Goal: Task Accomplishment & Management: Manage account settings

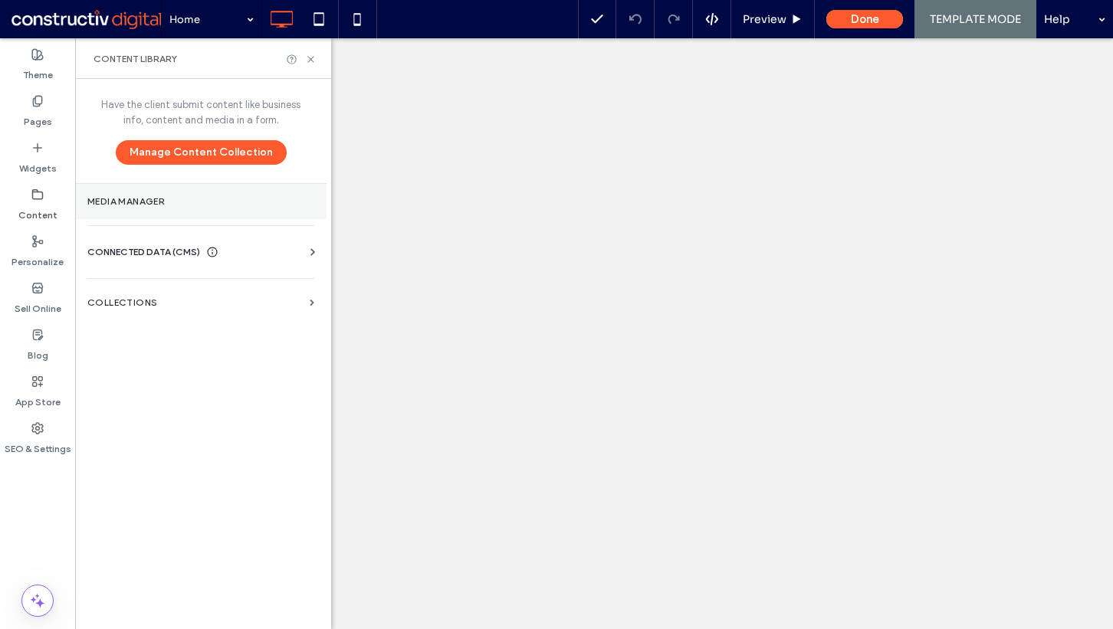
click at [149, 211] on section "Media Manager" at bounding box center [200, 201] width 251 height 35
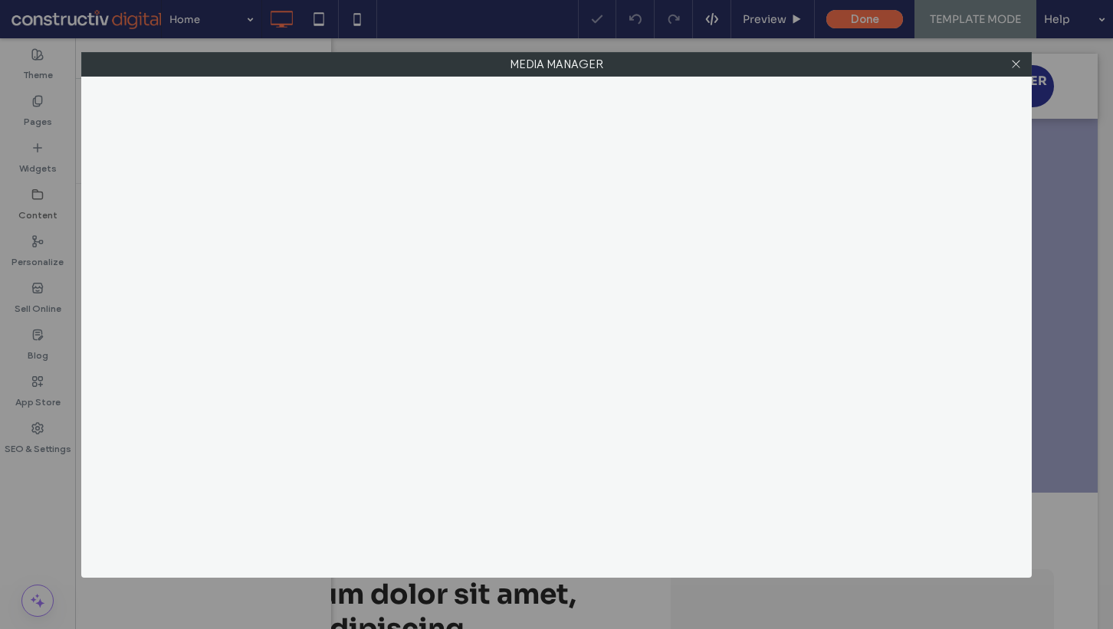
click at [26, 477] on div "Media Manager" at bounding box center [556, 314] width 1113 height 629
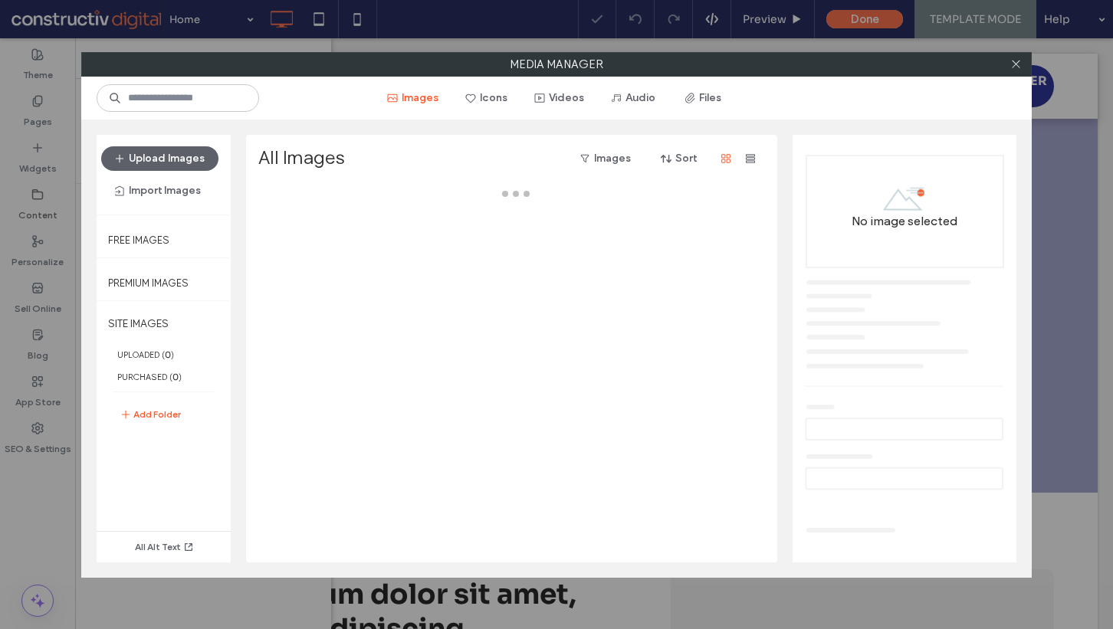
click at [56, 382] on div "Media Manager Images Icons Videos Audio Files Upload Images Import Images Free …" at bounding box center [556, 314] width 1113 height 629
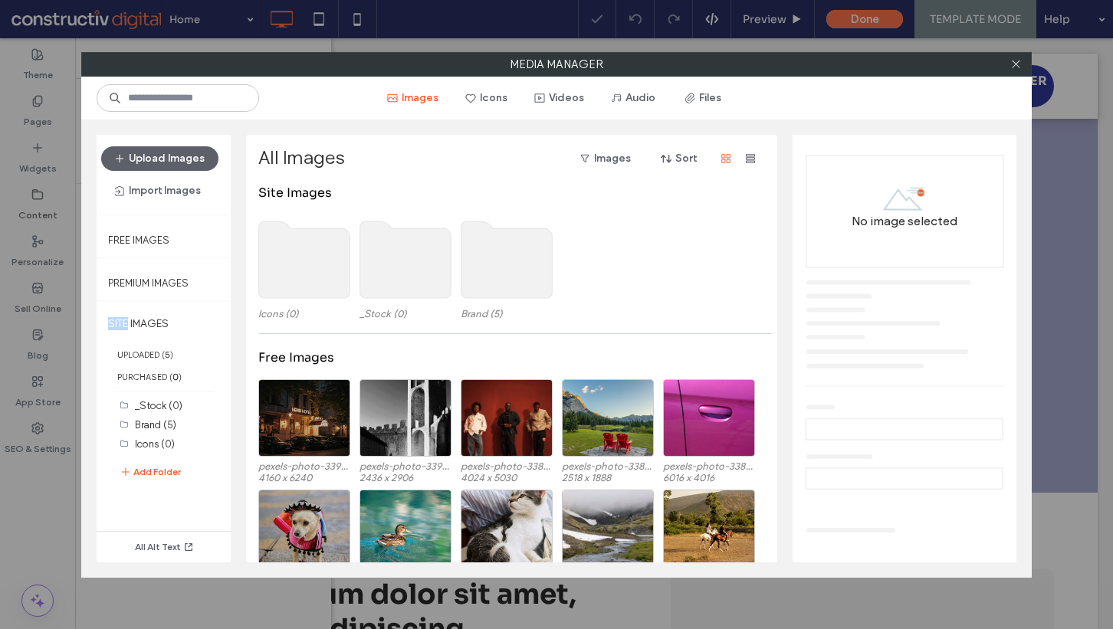
click at [56, 382] on div "Media Manager Images Icons Videos Audio Files Upload Images Import Images Free …" at bounding box center [556, 314] width 1113 height 629
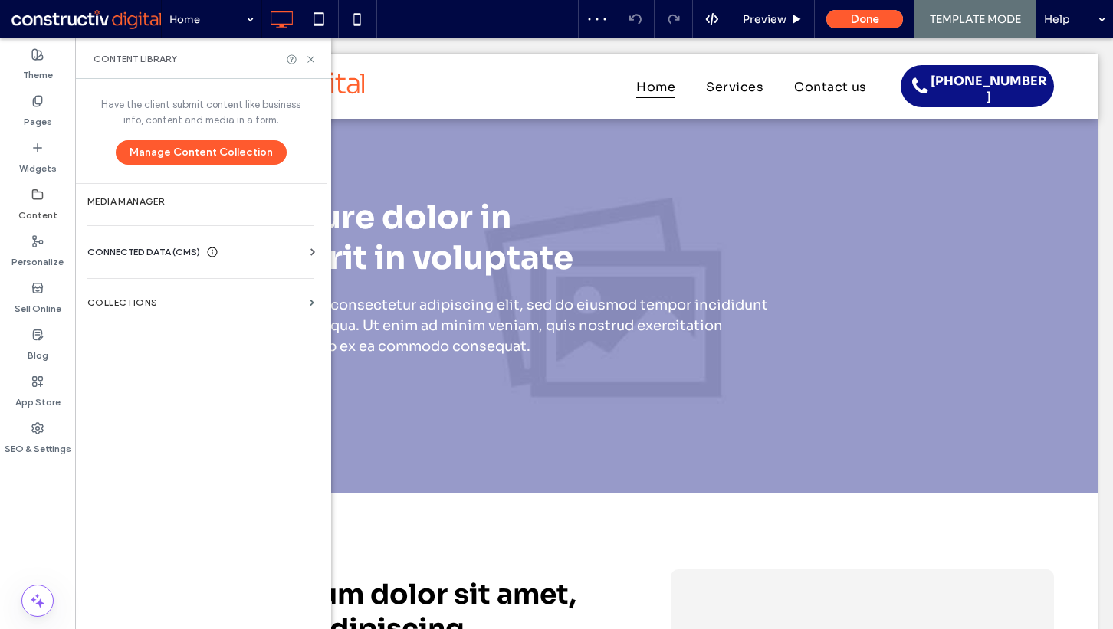
click at [172, 255] on span "CONNECTED DATA (CMS)" at bounding box center [143, 251] width 113 height 15
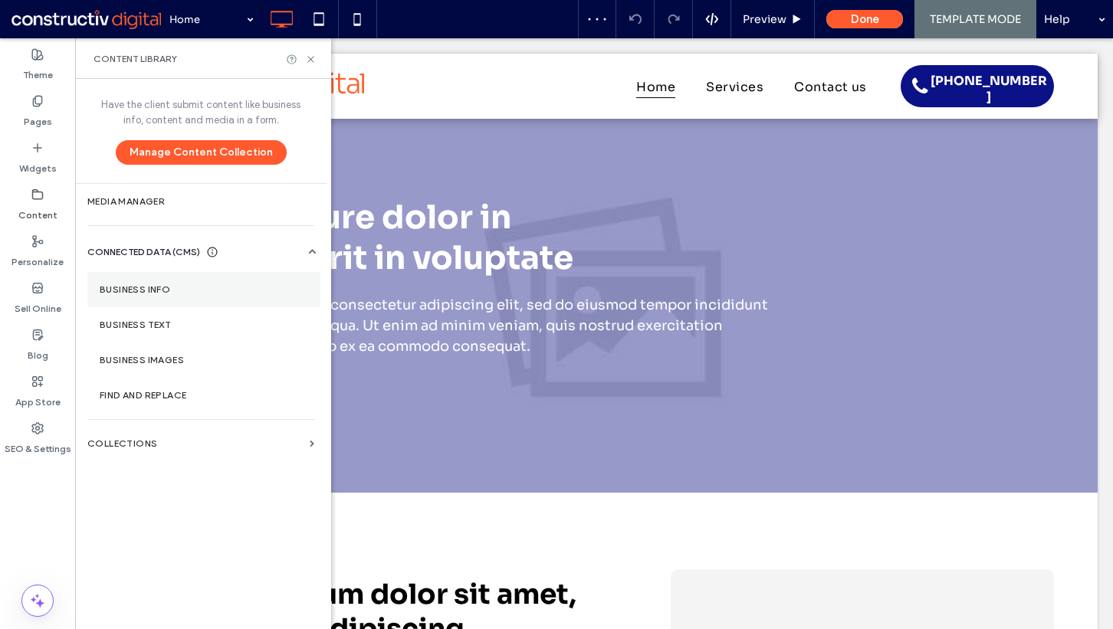
click at [179, 297] on section "Business Info" at bounding box center [203, 289] width 233 height 35
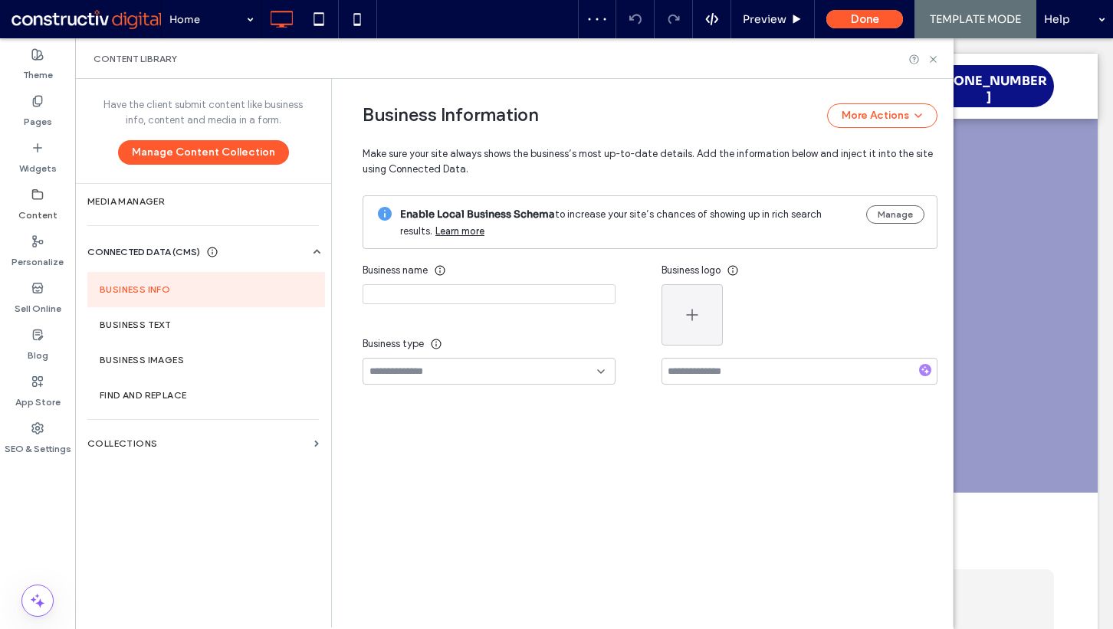
type input "**********"
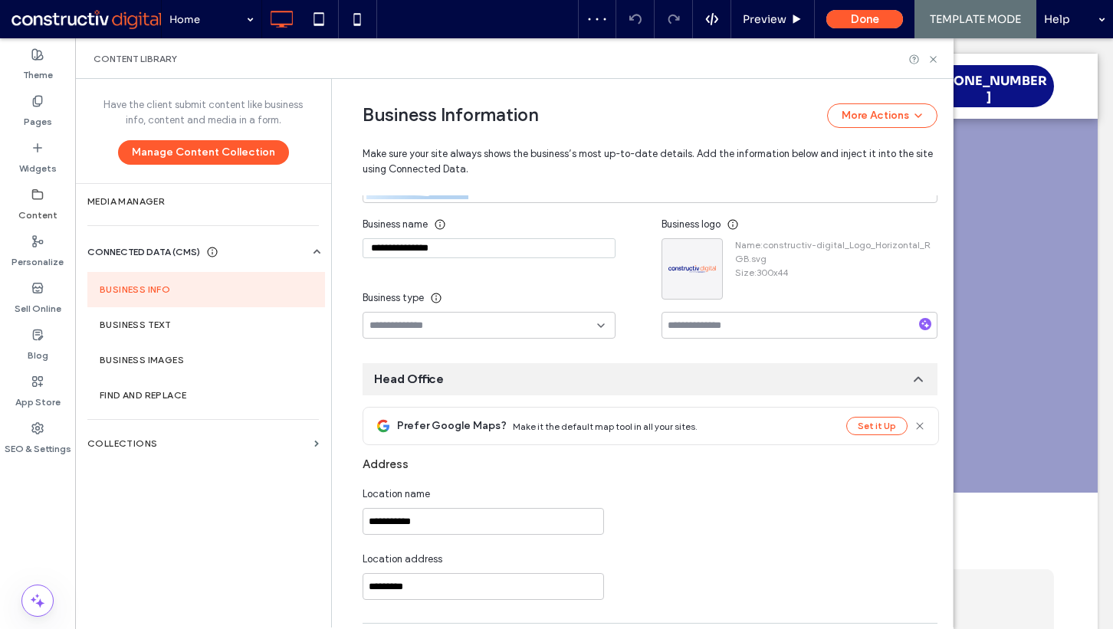
scroll to position [195, 0]
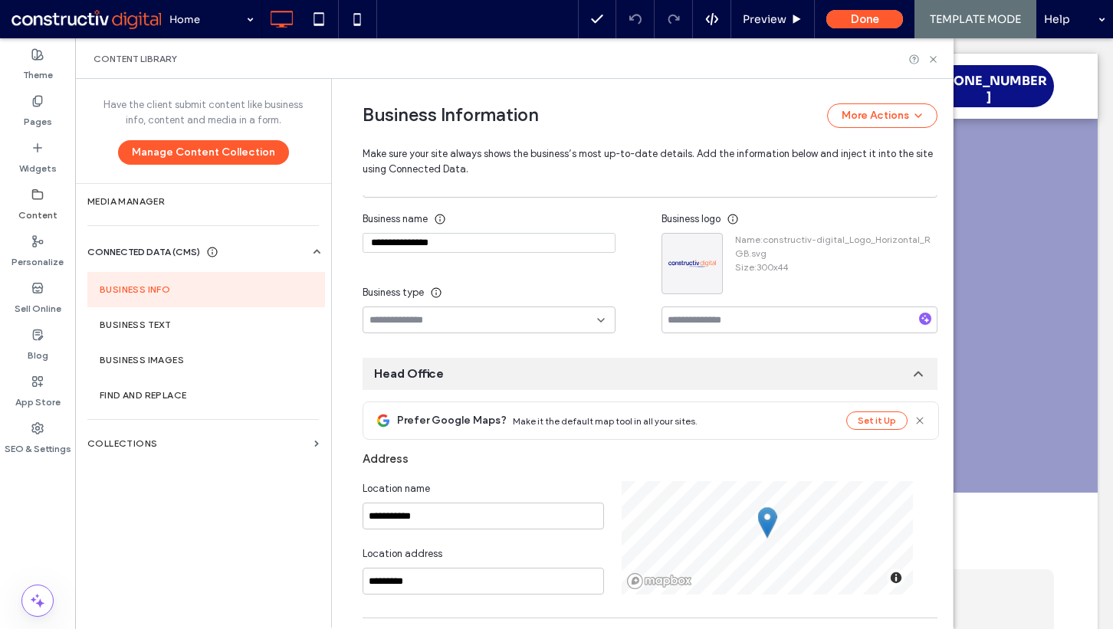
click at [182, 254] on span "CONNECTED DATA (CMS)" at bounding box center [143, 251] width 113 height 15
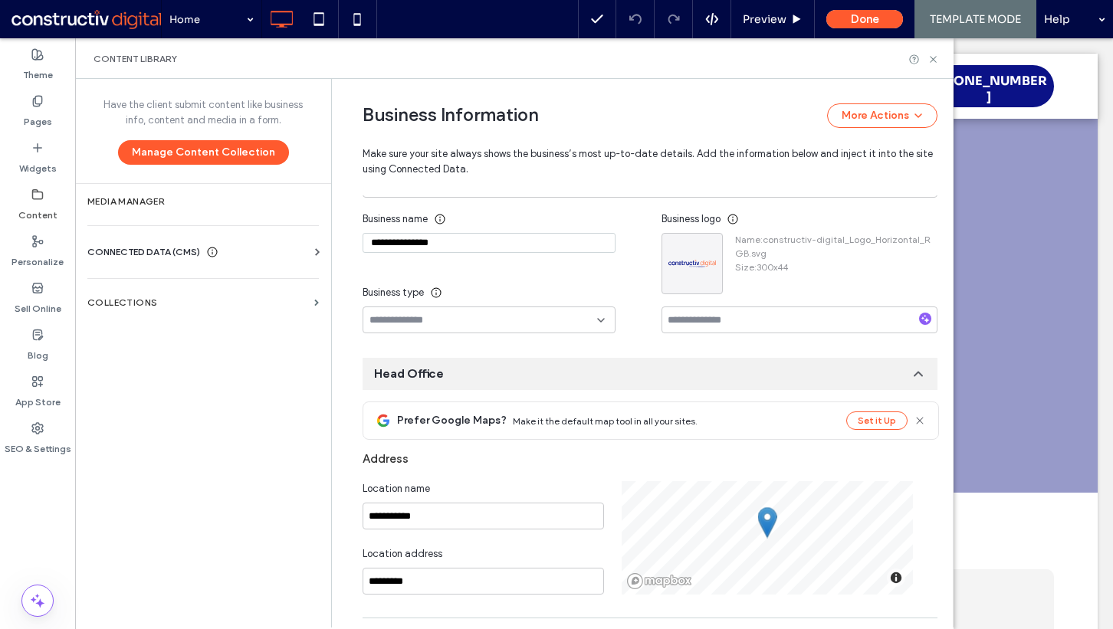
click at [182, 254] on span "CONNECTED DATA (CMS)" at bounding box center [143, 251] width 113 height 15
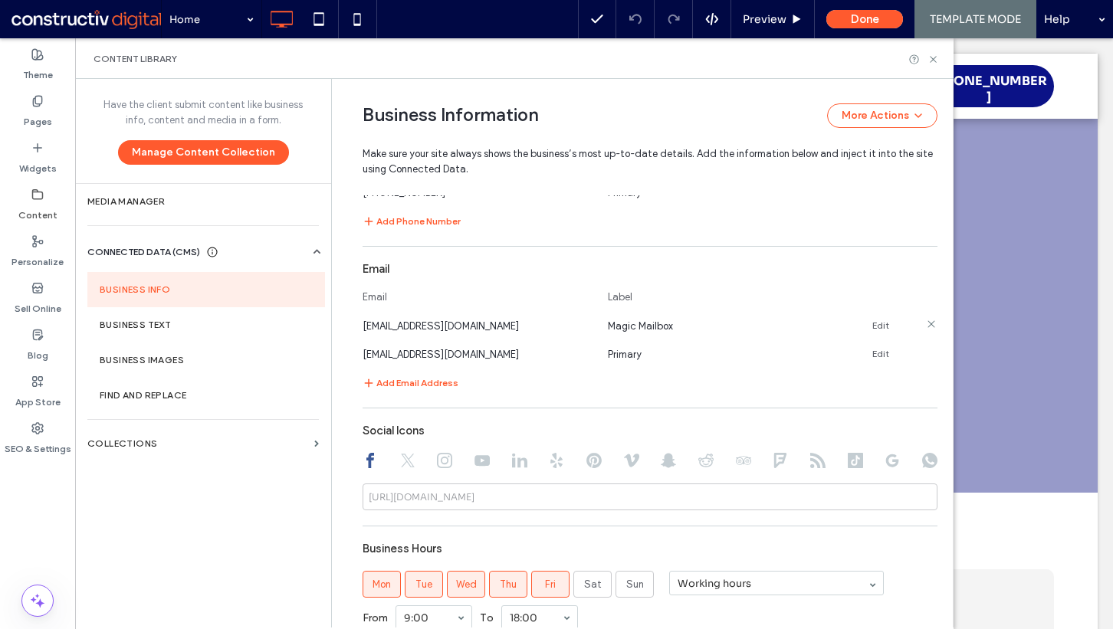
scroll to position [701, 0]
click at [872, 320] on link "Edit" at bounding box center [880, 325] width 17 height 12
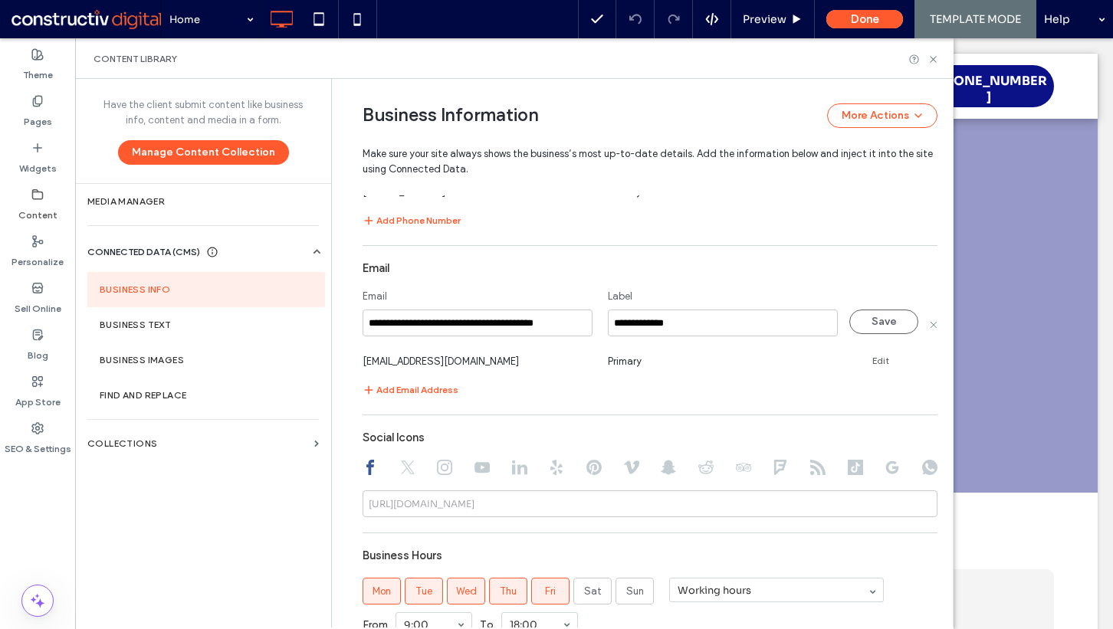
scroll to position [0, 3]
drag, startPoint x: 383, startPoint y: 325, endPoint x: 664, endPoint y: 313, distance: 281.5
click at [664, 313] on div "**********" at bounding box center [650, 324] width 575 height 28
click at [396, 329] on input "**********" at bounding box center [478, 323] width 230 height 27
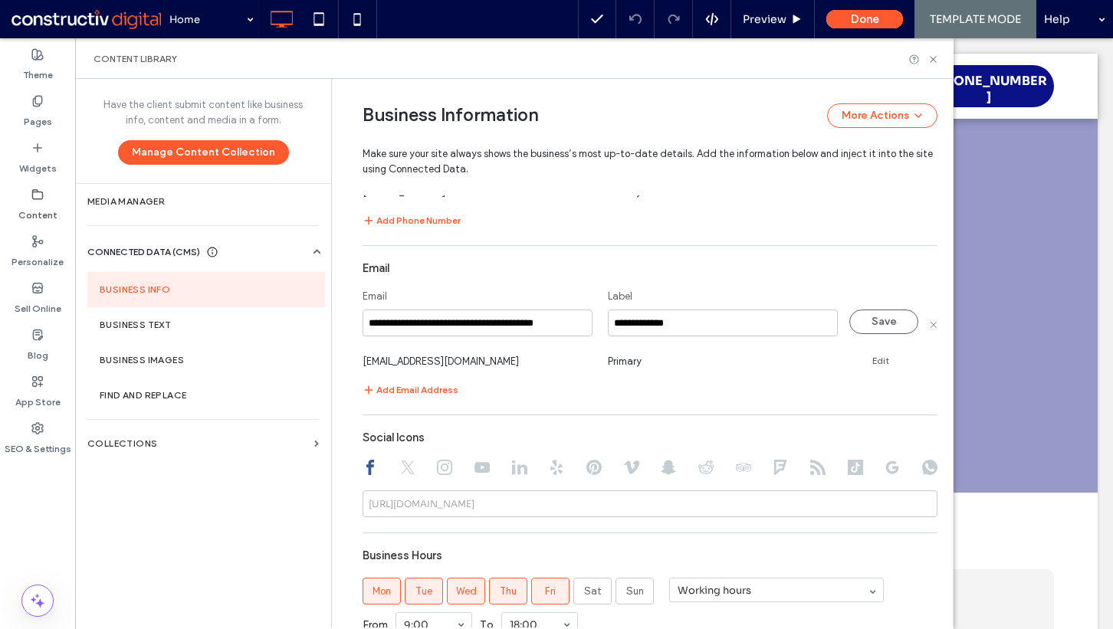
drag, startPoint x: 379, startPoint y: 323, endPoint x: 343, endPoint y: 322, distance: 36.0
click at [343, 322] on div "**********" at bounding box center [639, 100] width 598 height 1445
click at [872, 318] on button "Save" at bounding box center [883, 322] width 69 height 25
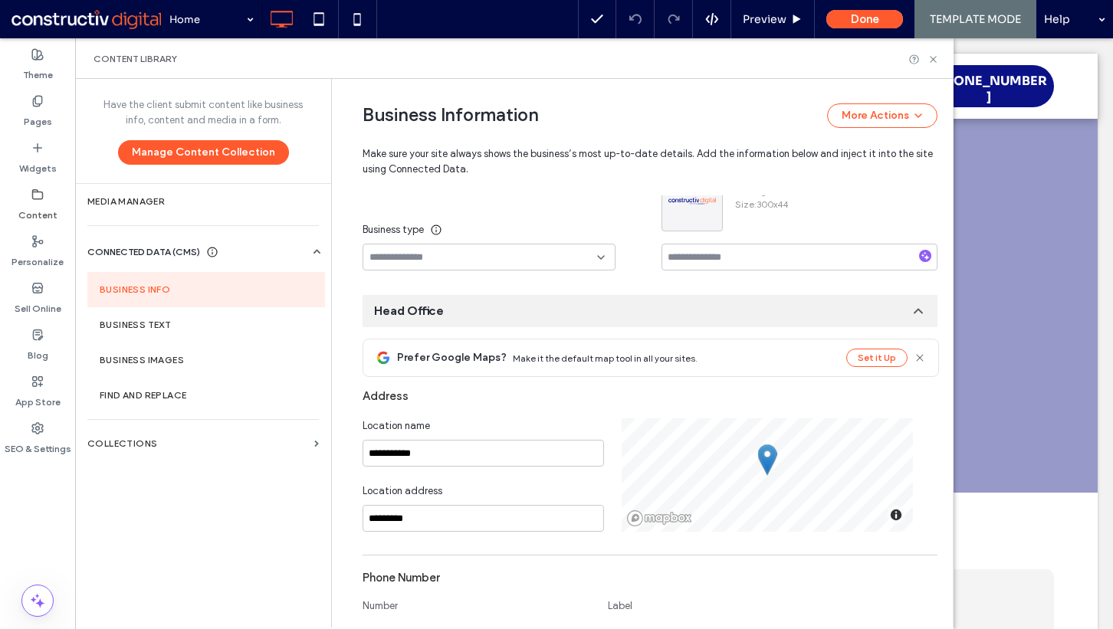
scroll to position [272, 0]
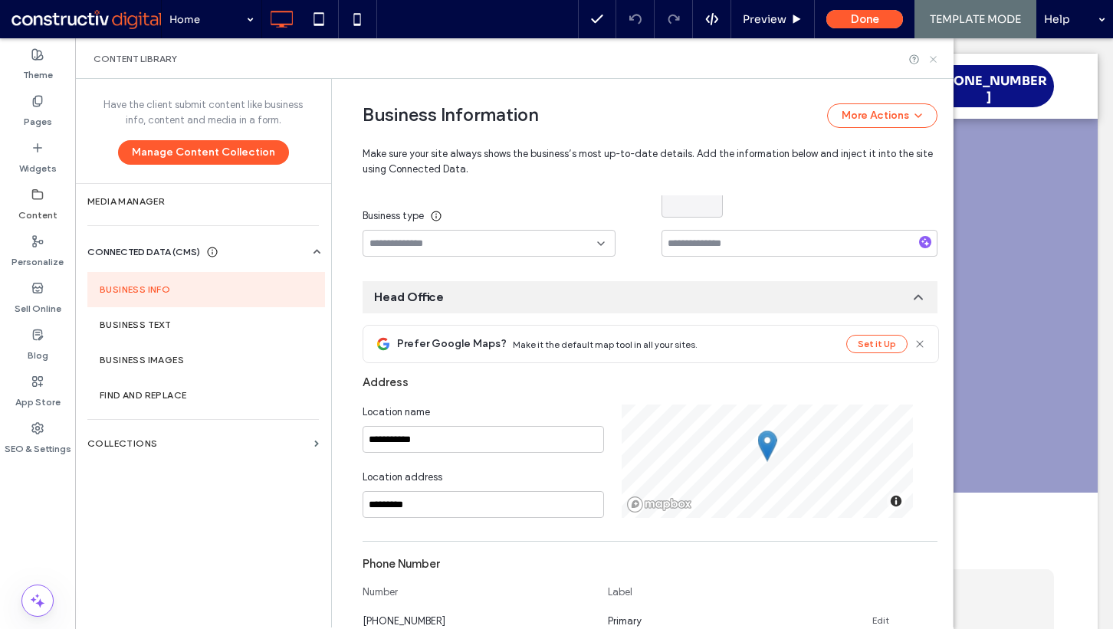
click at [933, 57] on icon at bounding box center [932, 59] width 11 height 11
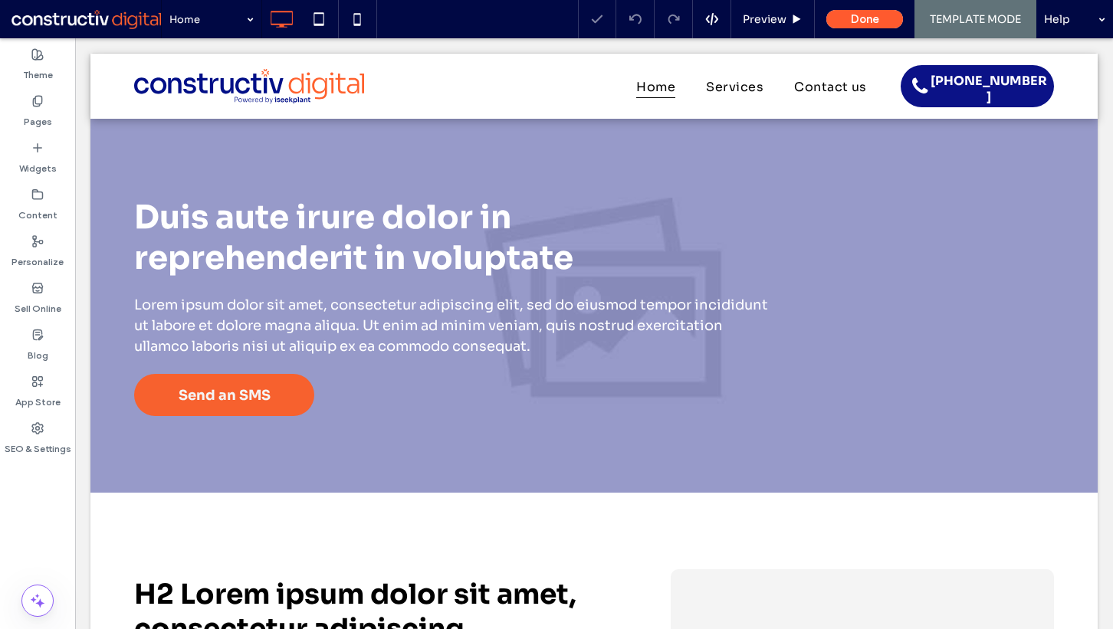
scroll to position [0, 0]
click at [16, 107] on div "Pages" at bounding box center [37, 111] width 75 height 47
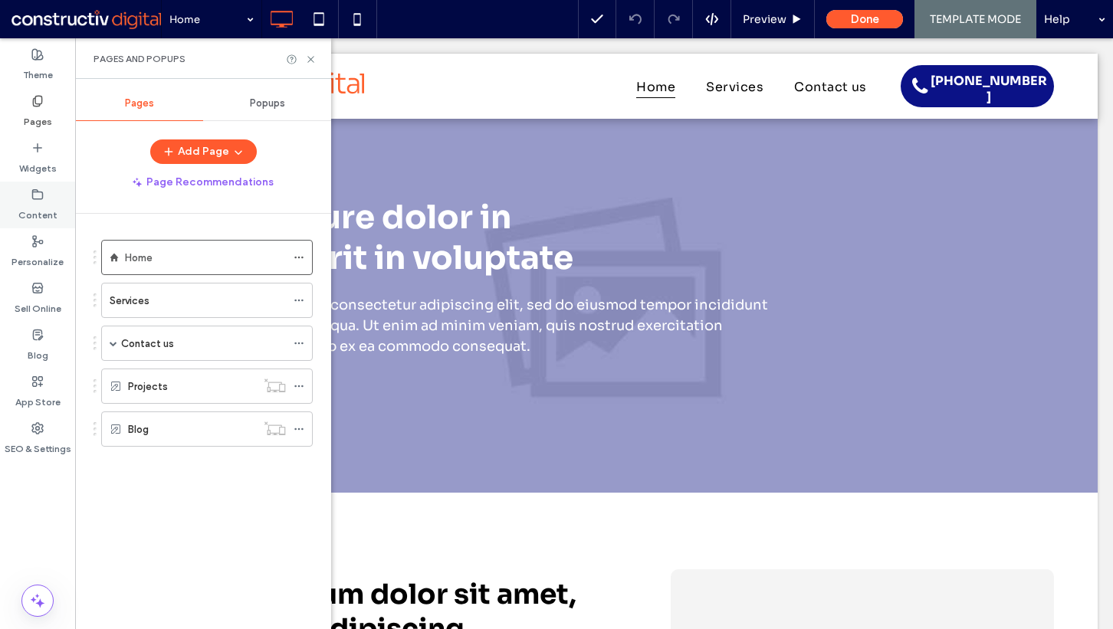
click at [49, 202] on label "Content" at bounding box center [37, 211] width 39 height 21
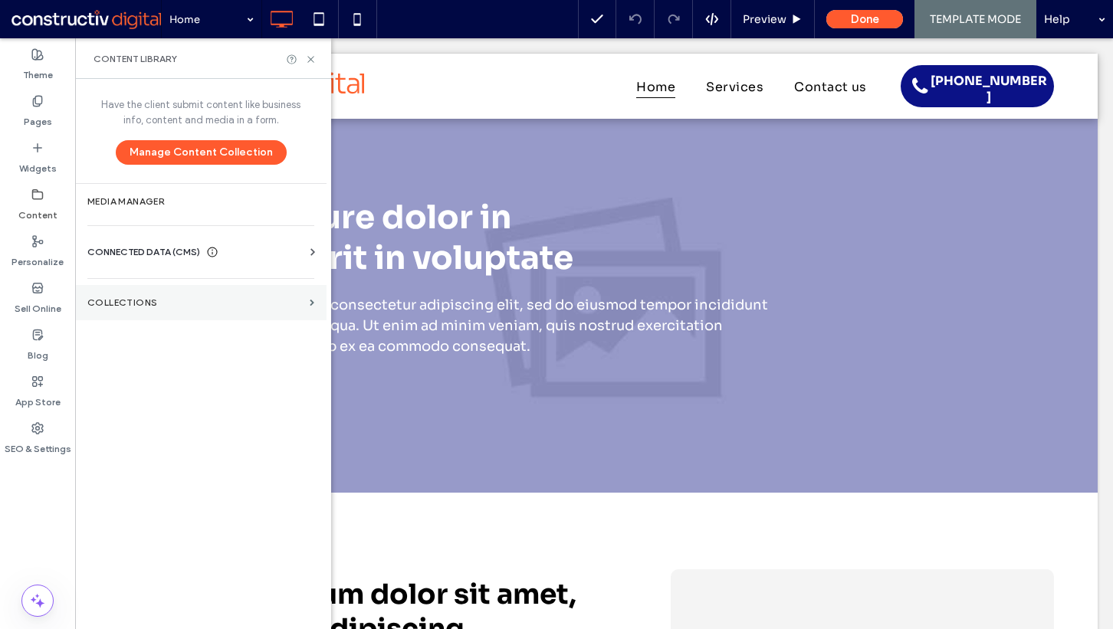
click at [126, 304] on label "Collections" at bounding box center [195, 302] width 216 height 11
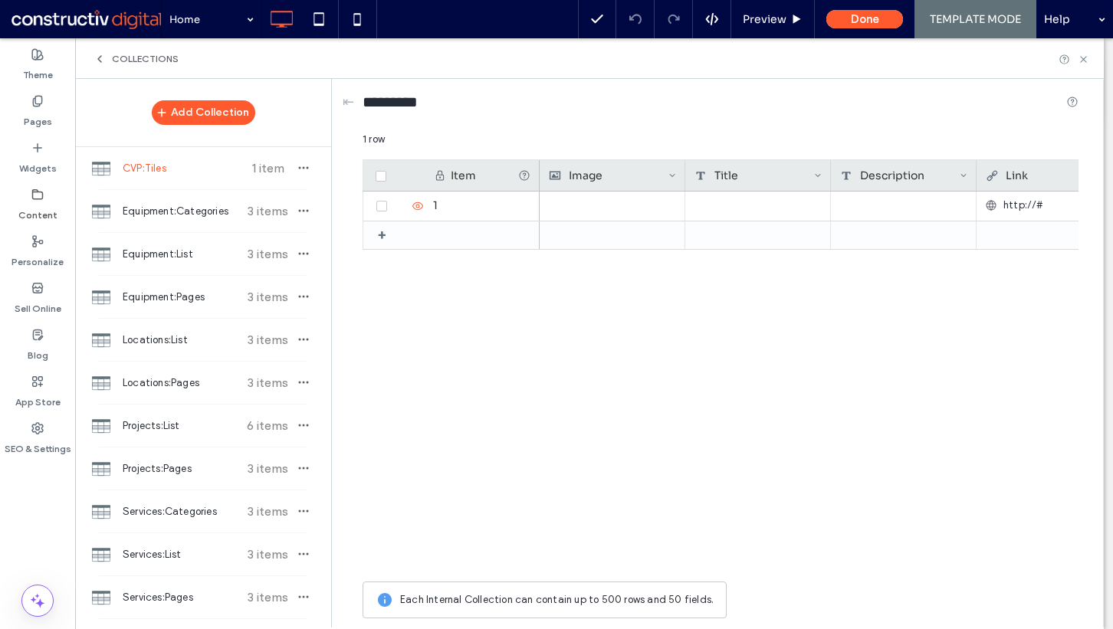
click at [101, 58] on icon at bounding box center [99, 59] width 12 height 12
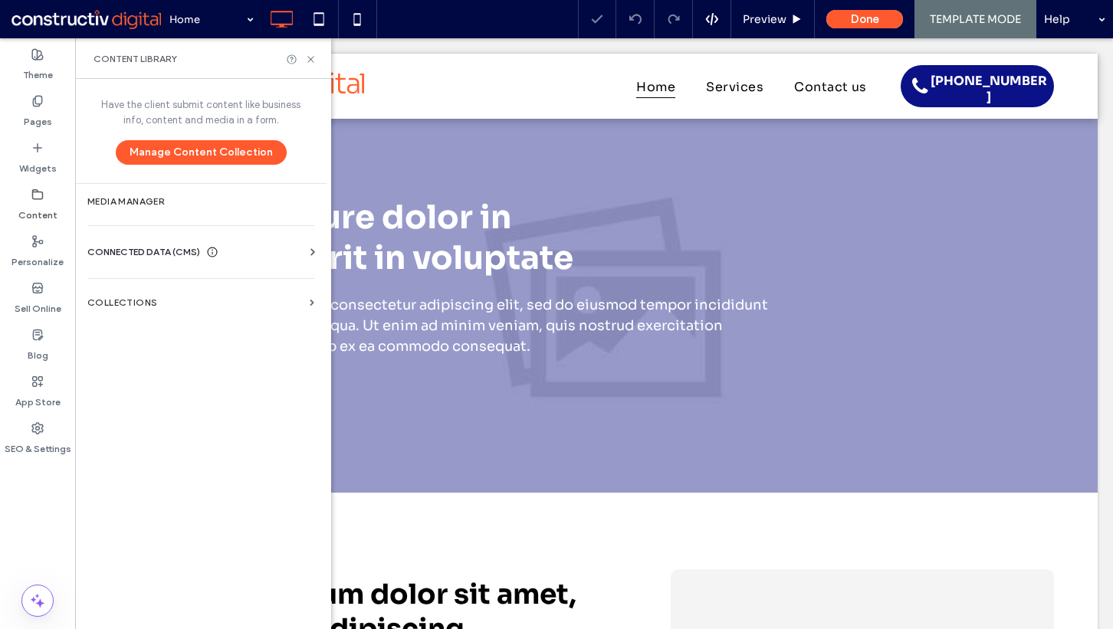
click at [150, 251] on span "CONNECTED DATA (CMS)" at bounding box center [143, 251] width 113 height 15
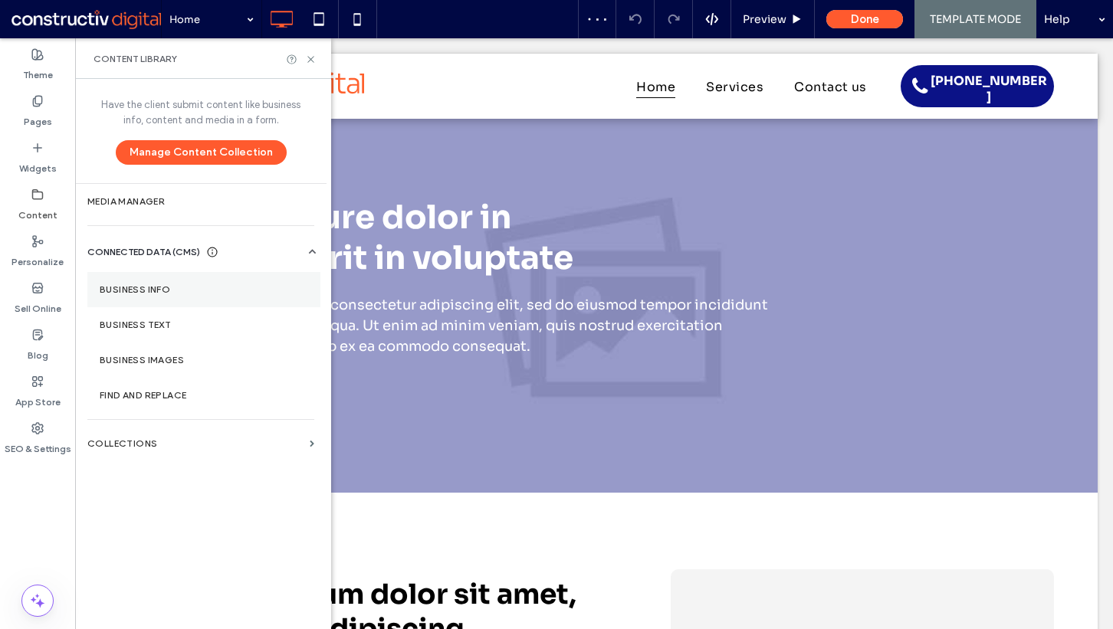
click at [207, 285] on label "Business Info" at bounding box center [204, 289] width 208 height 11
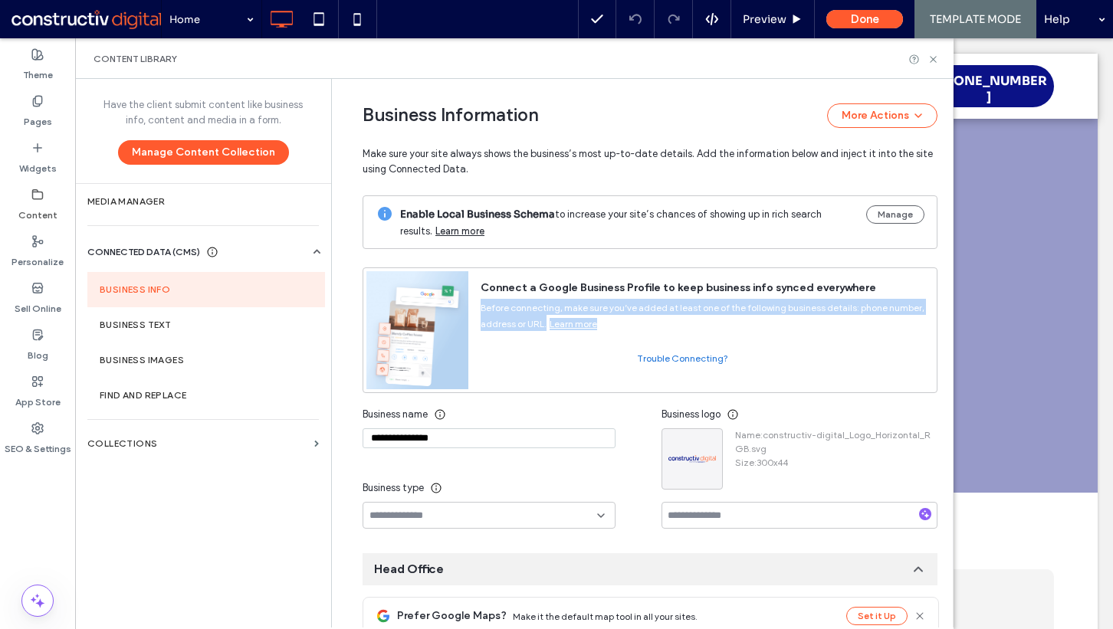
drag, startPoint x: 474, startPoint y: 307, endPoint x: 618, endPoint y: 325, distance: 144.4
click at [618, 325] on div "Before connecting, make sure you’ve added at least one of the following busines…" at bounding box center [703, 313] width 444 height 35
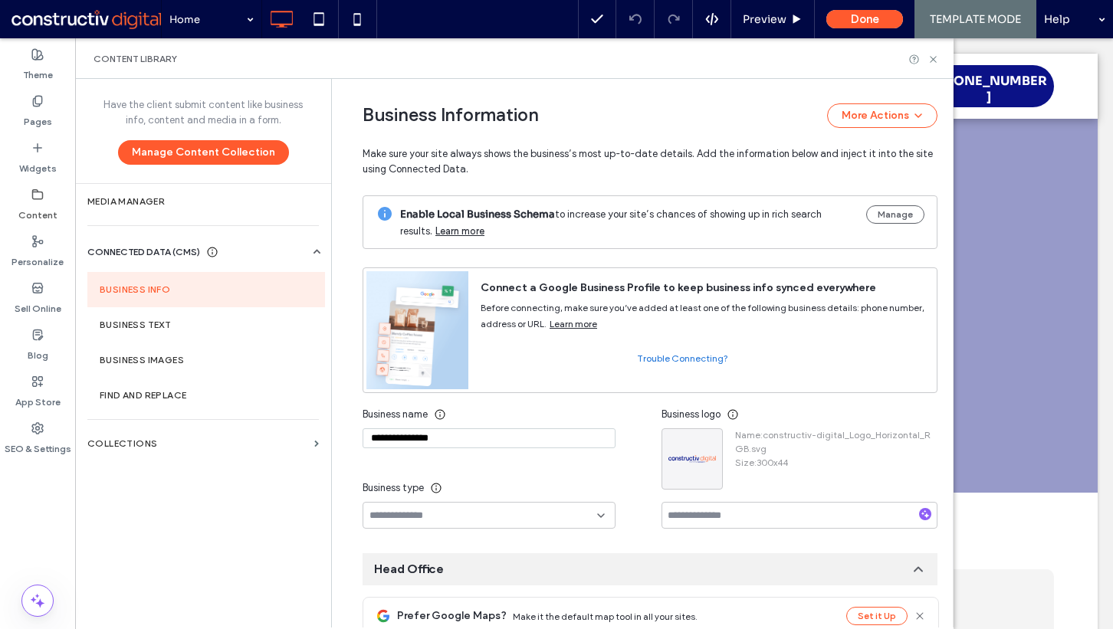
click at [618, 325] on div "Before connecting, make sure you’ve added at least one of the following busines…" at bounding box center [703, 313] width 444 height 35
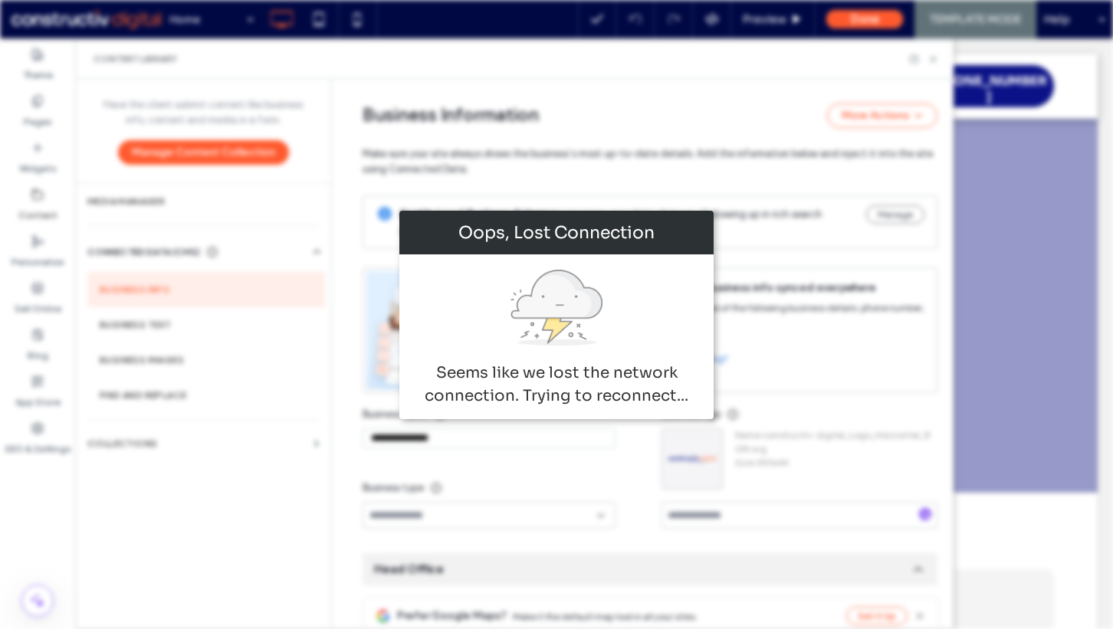
click at [737, 77] on div "Oops, Lost Connection Seems like we lost the network connection. Trying to reco…" at bounding box center [556, 314] width 1113 height 629
